Goal: Register for event/course

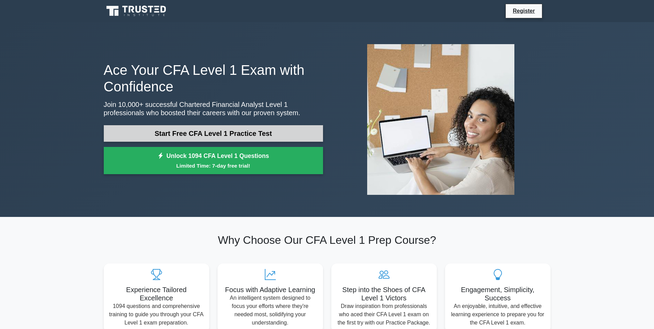
click at [252, 133] on link "Start Free CFA Level 1 Practice Test" at bounding box center [213, 133] width 219 height 17
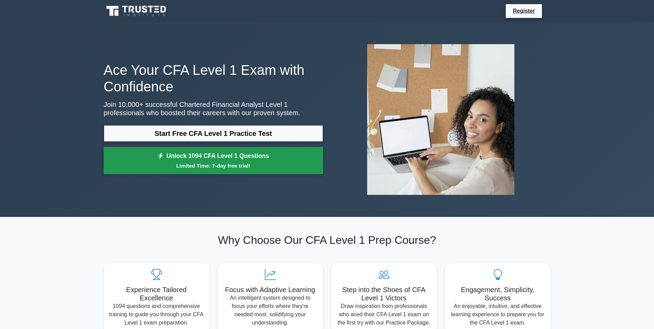
click at [246, 160] on link "Unlock 1094 CFA Level 1 Questions Limited Time: 7-day free trial!" at bounding box center [213, 161] width 219 height 28
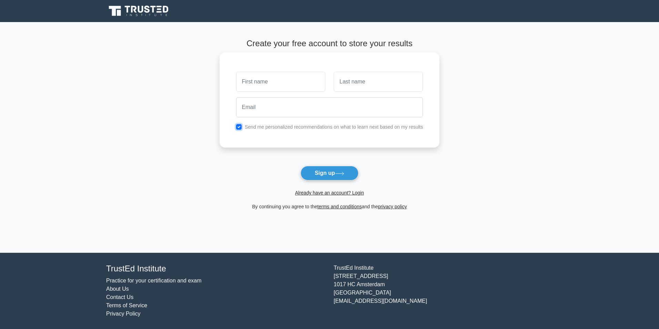
click at [242, 128] on input "checkbox" at bounding box center [239, 127] width 6 height 6
checkbox input "false"
click at [270, 85] on input "text" at bounding box center [280, 82] width 89 height 20
click at [272, 88] on input "text" at bounding box center [280, 82] width 89 height 20
click at [275, 85] on input "text" at bounding box center [280, 82] width 89 height 20
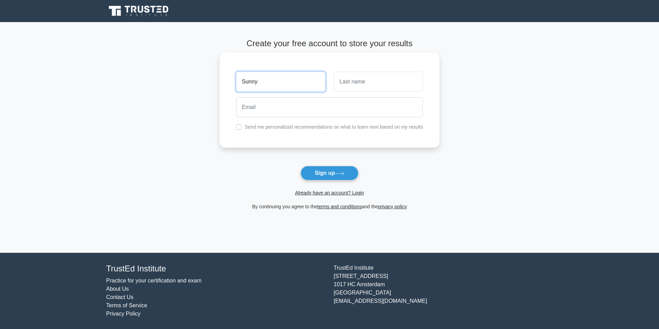
type input "Sunny"
click at [413, 82] on input "text" at bounding box center [378, 82] width 89 height 20
type input "[PERSON_NAME]"
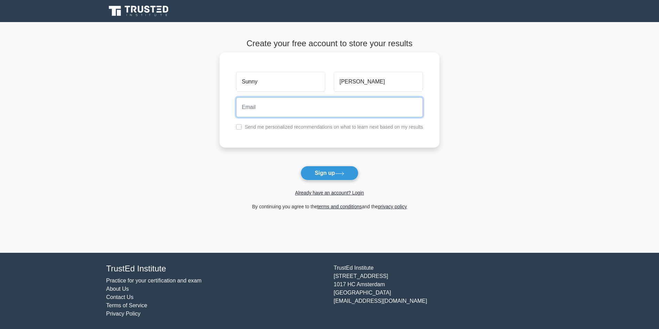
click at [386, 105] on input "email" at bounding box center [329, 107] width 187 height 20
type input "[EMAIL_ADDRESS][DOMAIN_NAME]"
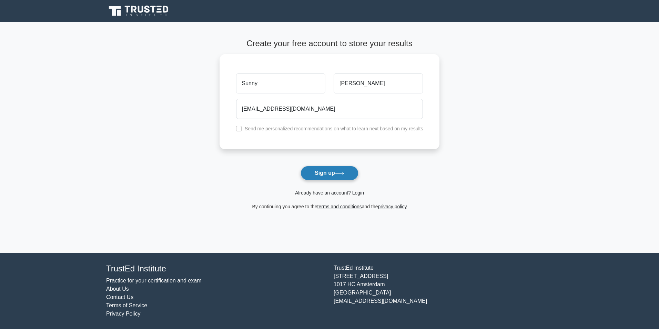
click at [332, 175] on button "Sign up" at bounding box center [330, 173] width 58 height 14
